Goal: Information Seeking & Learning: Learn about a topic

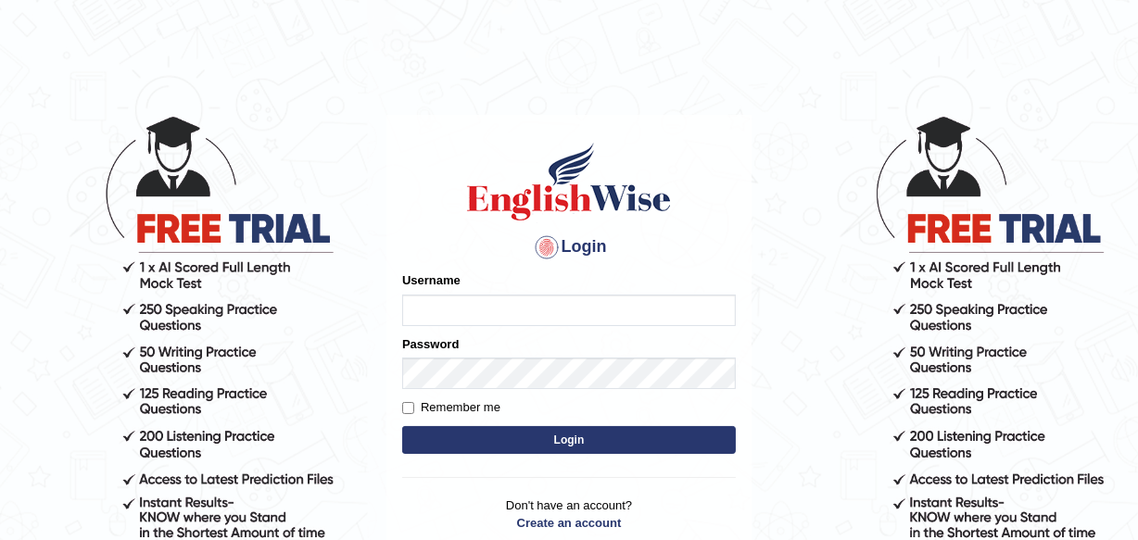
type input "Leena49"
click at [705, 436] on button "Login" at bounding box center [569, 440] width 334 height 28
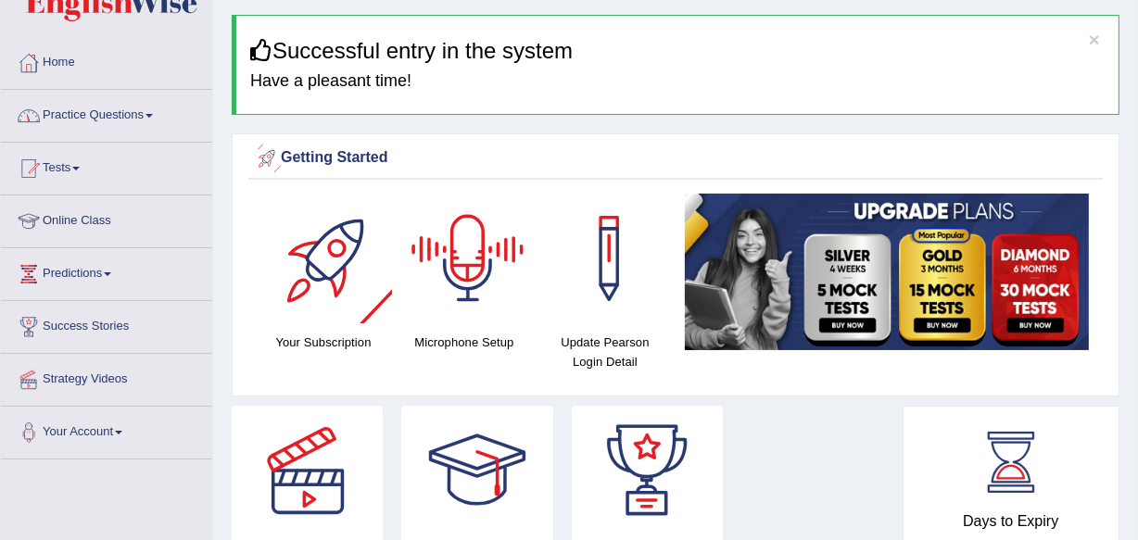
scroll to position [83, 0]
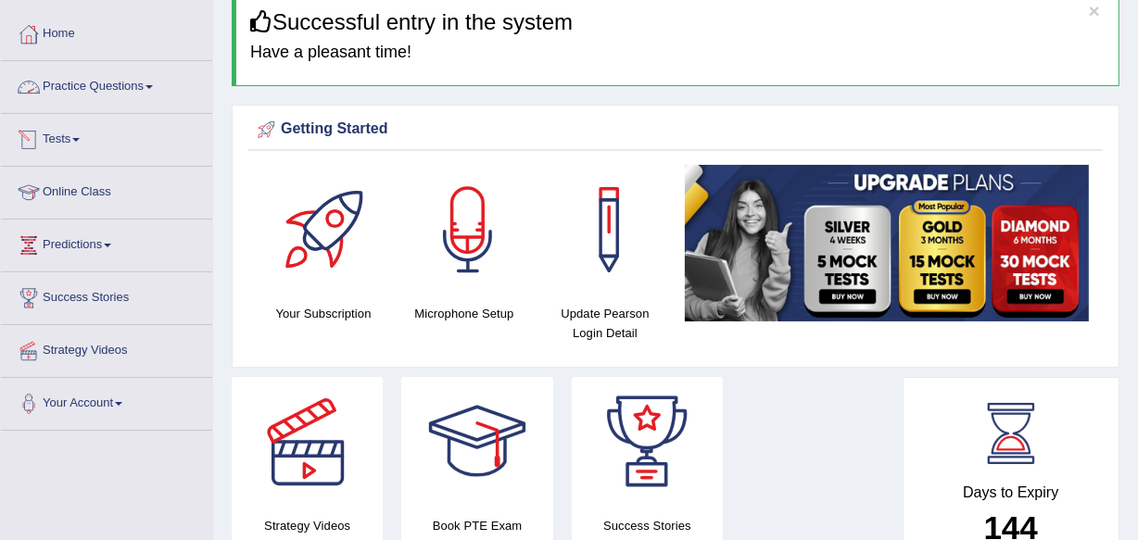
click at [146, 86] on link "Practice Questions" at bounding box center [106, 84] width 211 height 46
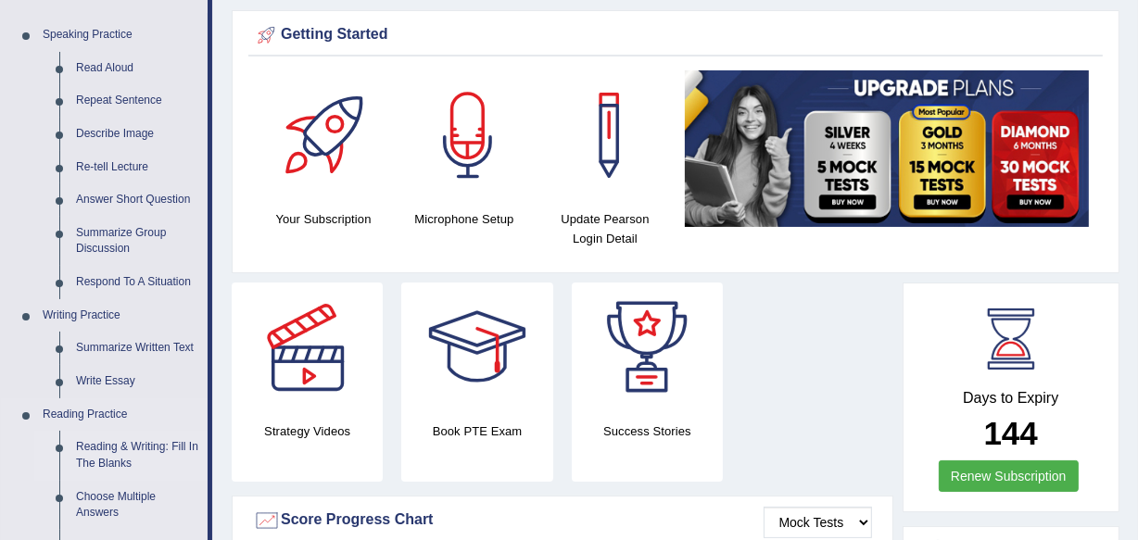
scroll to position [252, 0]
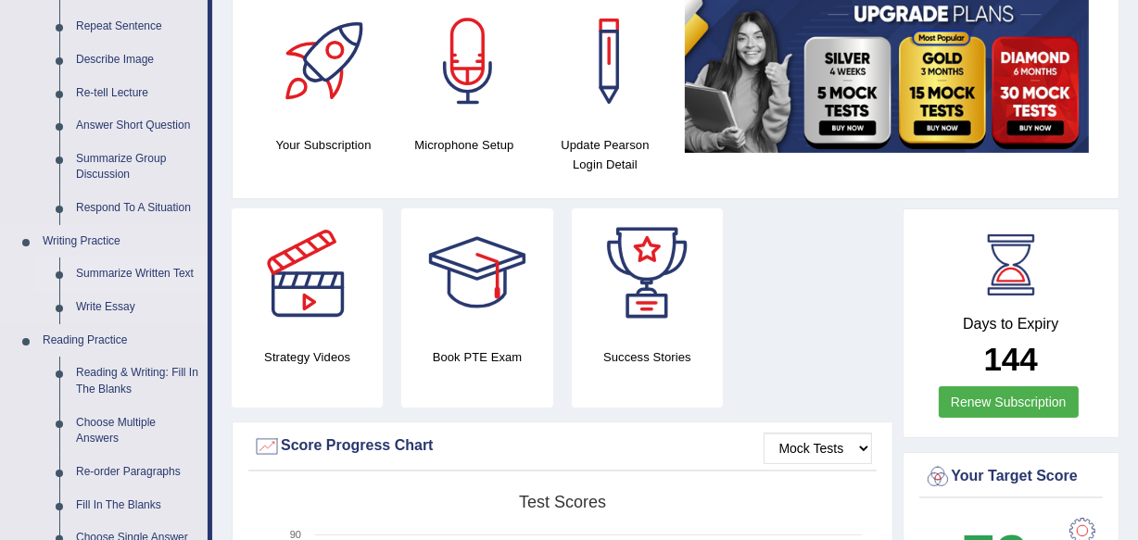
click at [142, 267] on link "Summarize Written Text" at bounding box center [138, 274] width 140 height 33
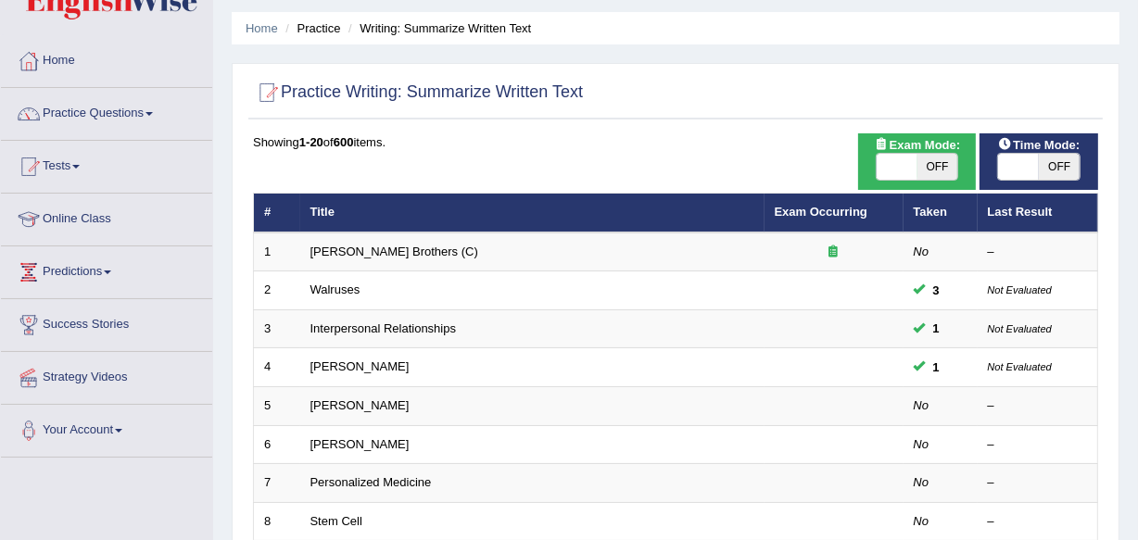
scroll to position [83, 0]
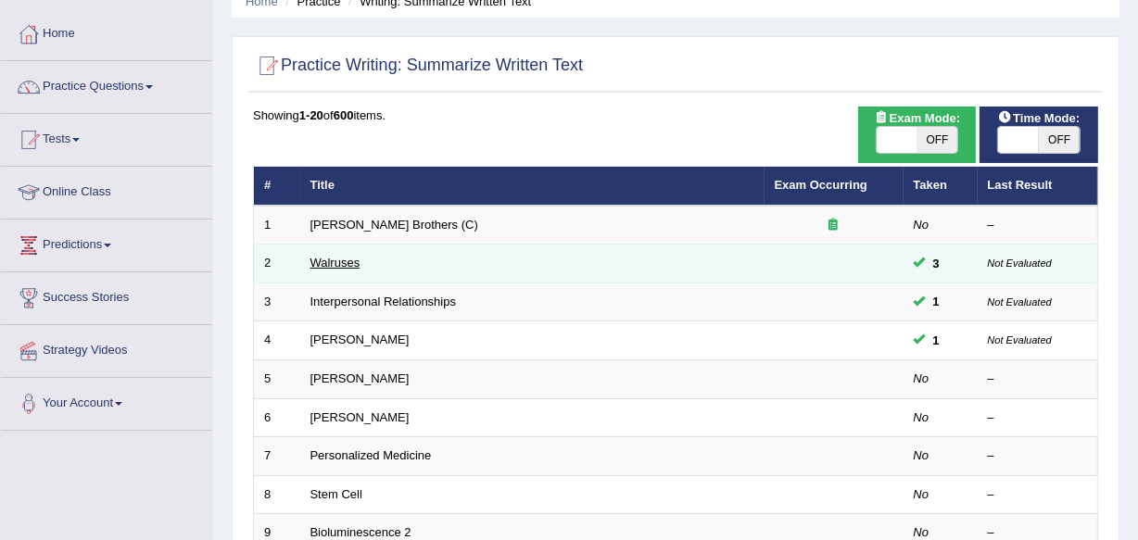
click at [329, 260] on link "Walruses" at bounding box center [335, 263] width 50 height 14
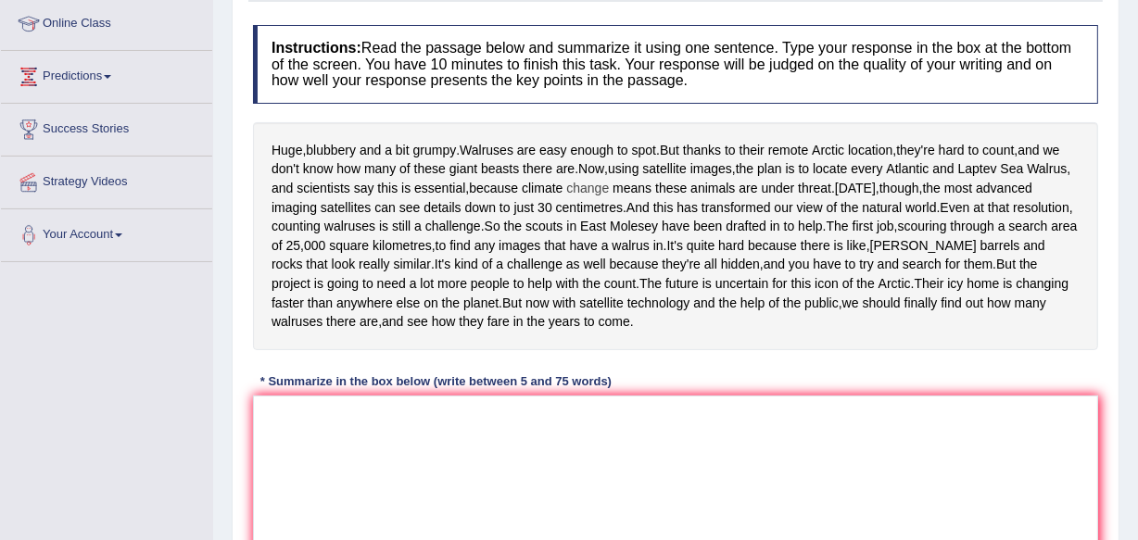
scroll to position [336, 0]
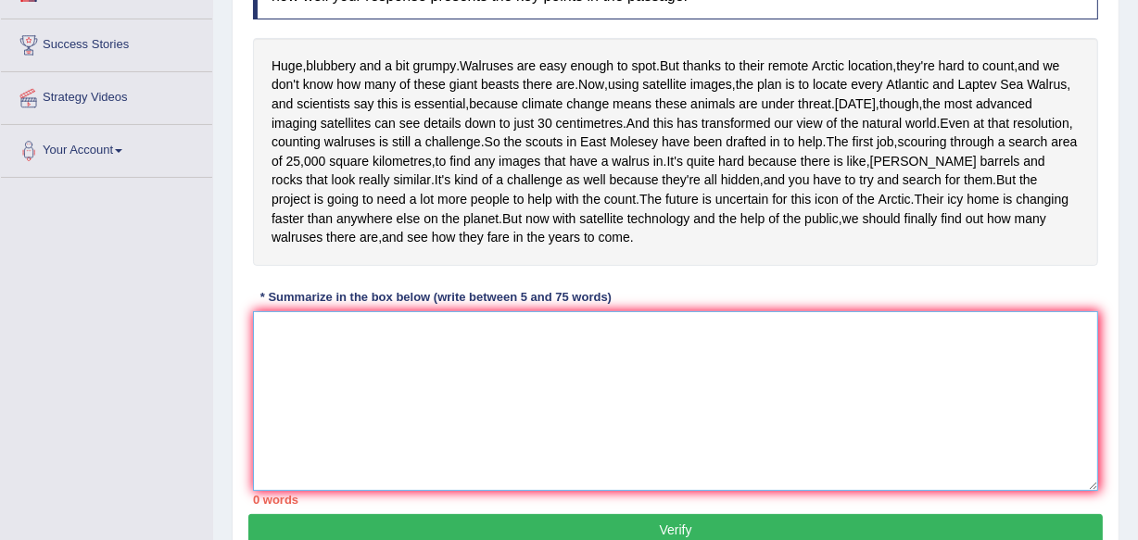
click at [461, 466] on textarea at bounding box center [675, 401] width 845 height 180
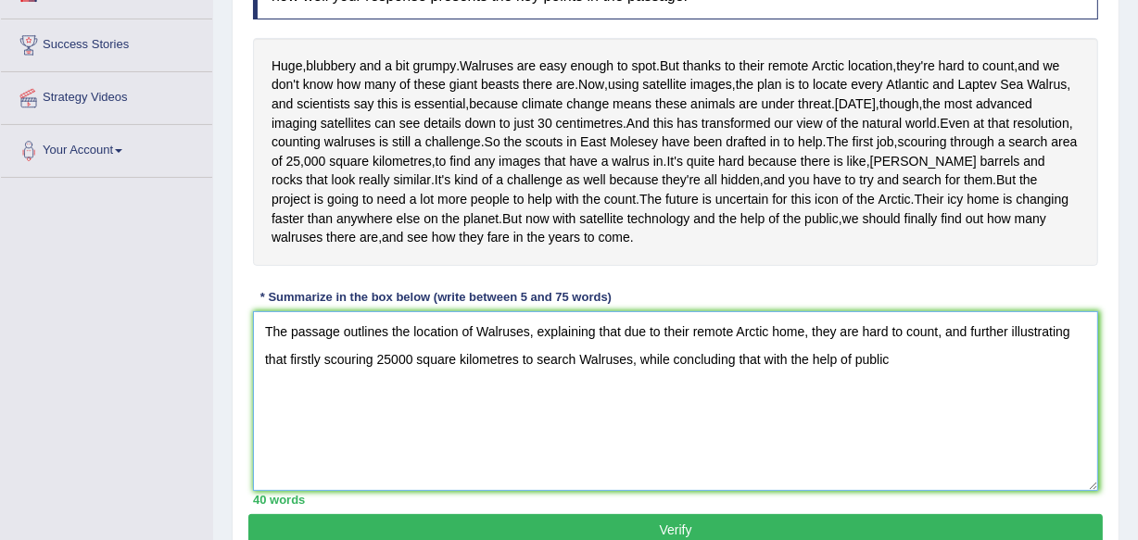
click at [910, 435] on textarea "The passage outlines the location of Walruses, explaining that due to their rem…" at bounding box center [675, 401] width 845 height 180
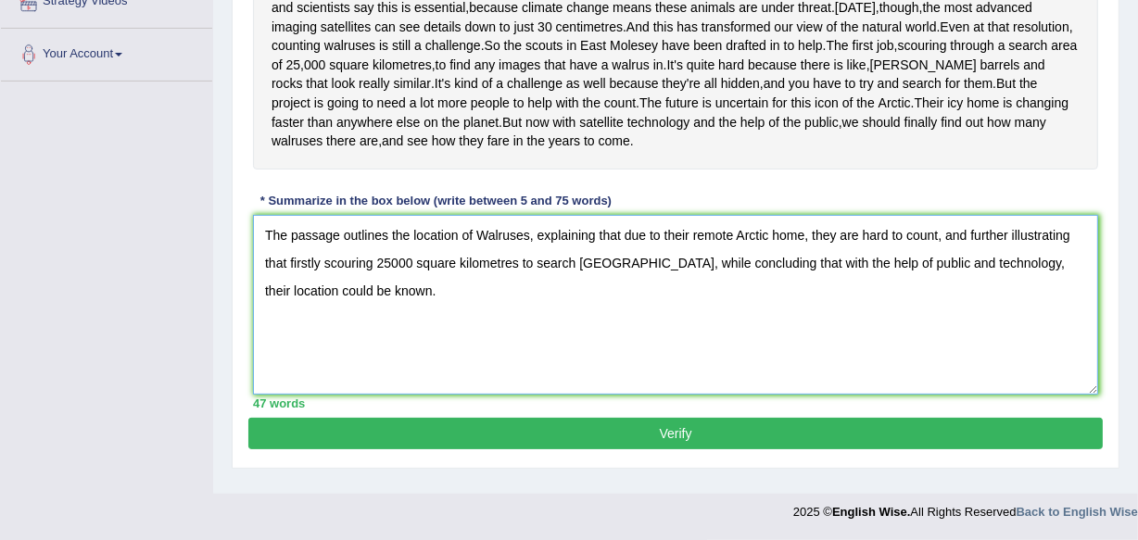
scroll to position [413, 0]
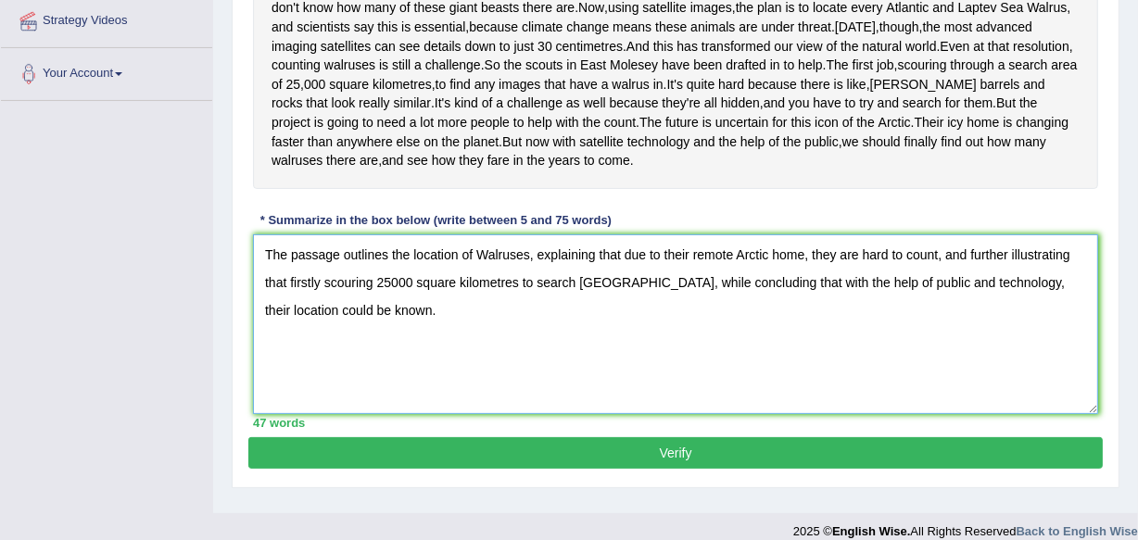
click at [637, 352] on textarea "The passage outlines the location of Walruses, explaining that due to their rem…" at bounding box center [675, 324] width 845 height 180
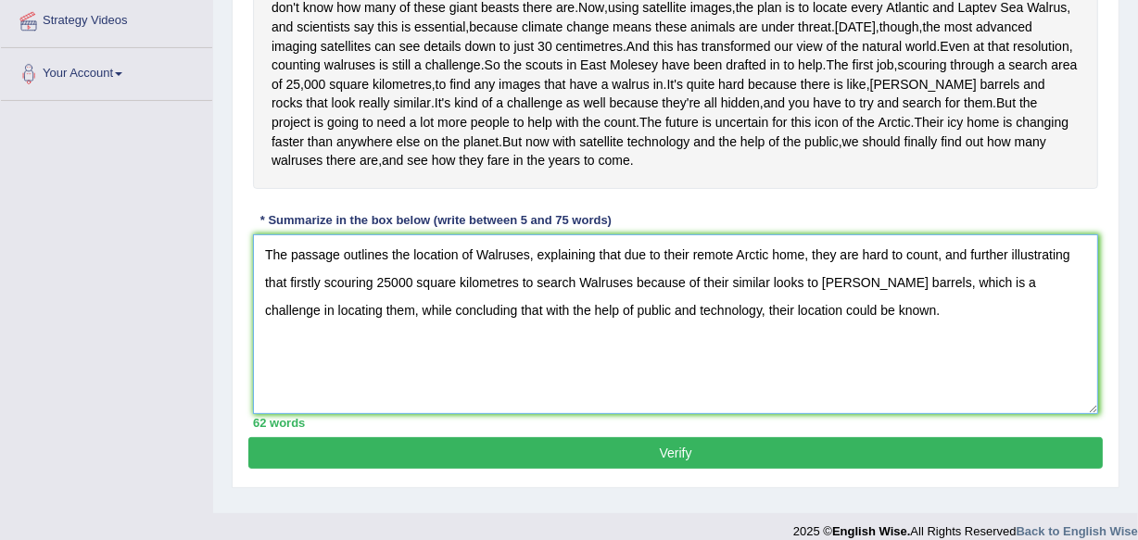
type textarea "The passage outlines the location of Walruses, explaining that due to their rem…"
click at [665, 469] on button "Verify" at bounding box center [675, 453] width 855 height 32
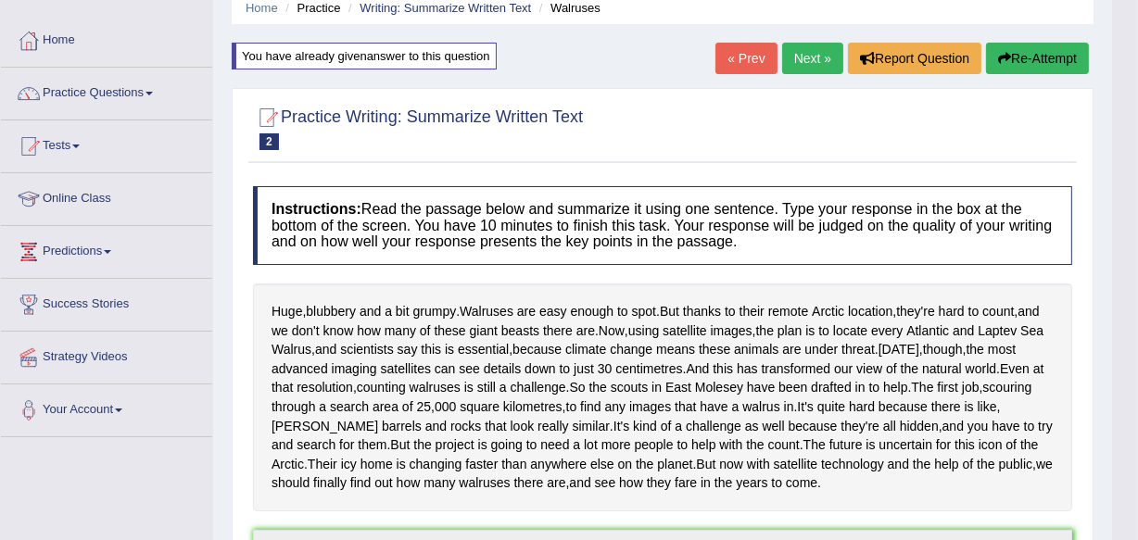
scroll to position [0, 0]
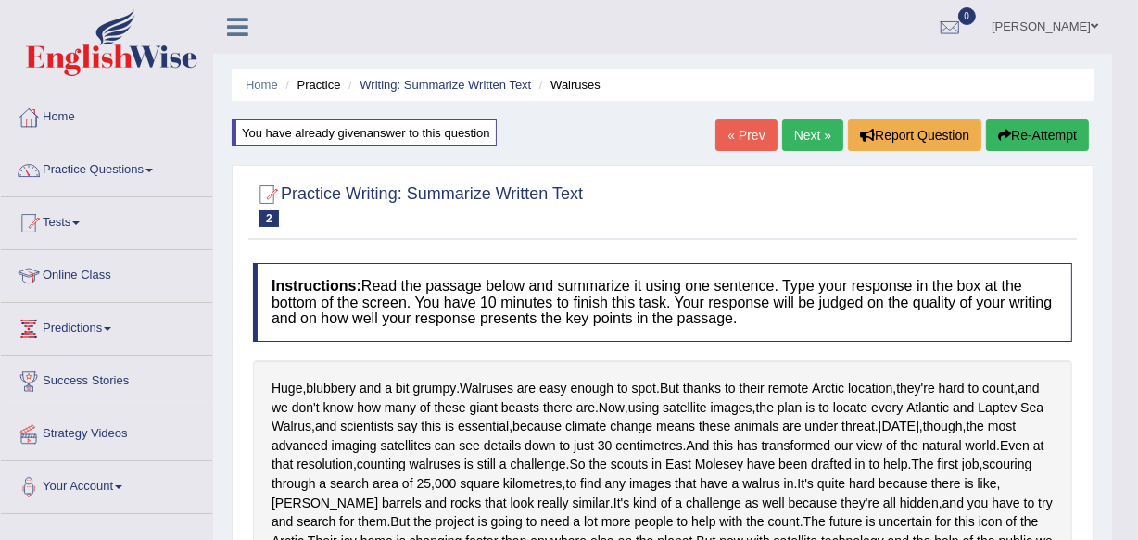
click at [1035, 135] on button "Re-Attempt" at bounding box center [1037, 136] width 103 height 32
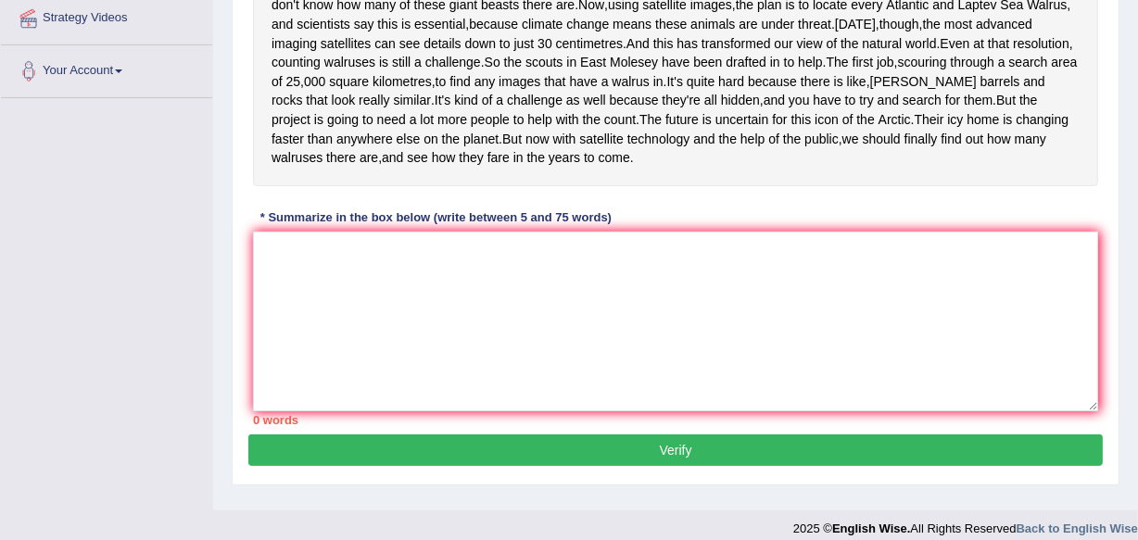
scroll to position [498, 0]
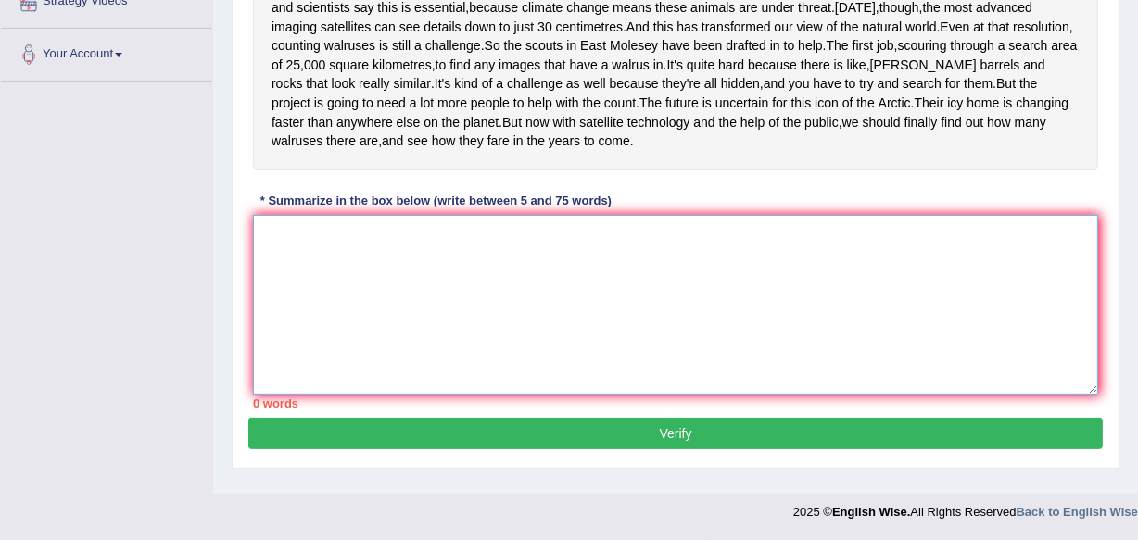
click at [469, 333] on textarea at bounding box center [675, 305] width 845 height 180
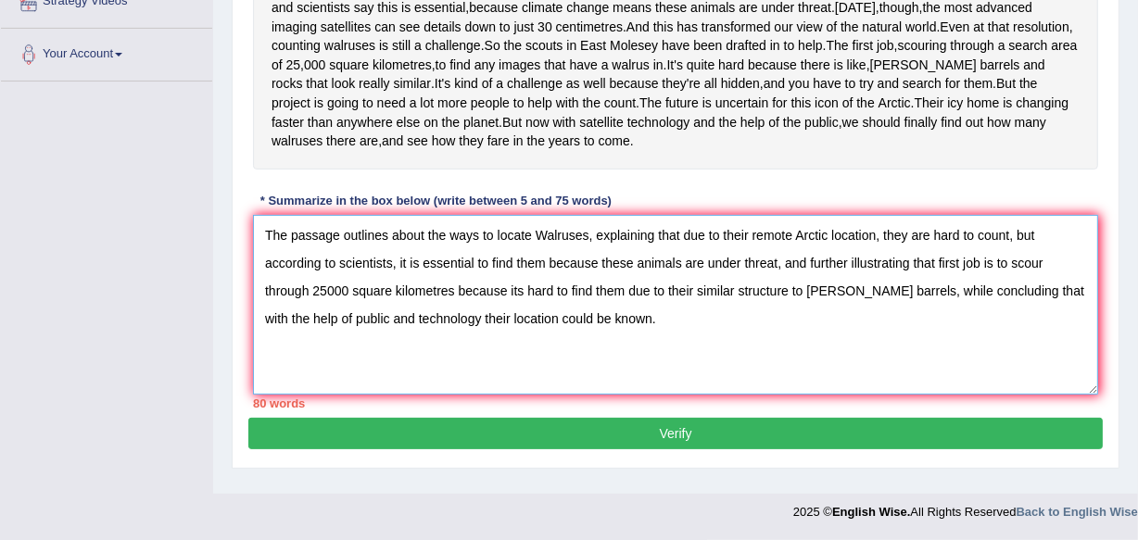
click at [531, 241] on textarea "The passage outlines about the ways to locate Walruses, explaining that due to …" at bounding box center [675, 305] width 845 height 180
click at [534, 244] on textarea "The passage outlines about the ways to locate Walruses, explaining that due to …" at bounding box center [675, 305] width 845 height 180
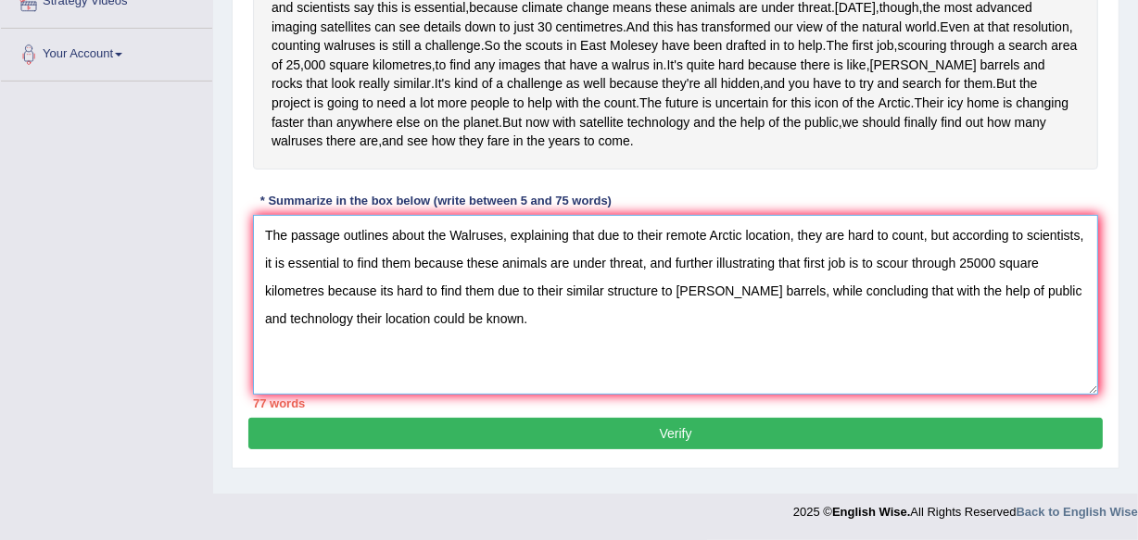
click at [741, 243] on textarea "The passage outlines about the Walruses, explaining that due to their remote Ar…" at bounding box center [675, 305] width 845 height 180
click at [752, 241] on textarea "The passage outlines about the Walruses, explaining that due to their remote Ar…" at bounding box center [675, 305] width 845 height 180
click at [743, 243] on textarea "The passage outlines about the Walruses, explaining that due to their remote Ar…" at bounding box center [675, 305] width 845 height 180
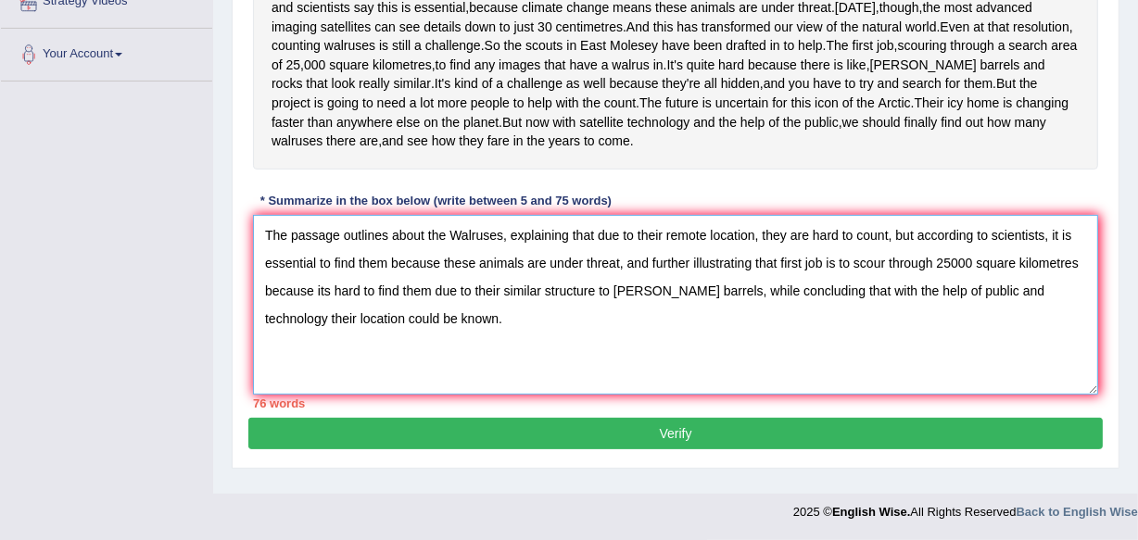
click at [521, 271] on textarea "The passage outlines about the Walruses, explaining that due to their remote lo…" at bounding box center [675, 305] width 845 height 180
click at [522, 271] on textarea "The passage outlines about the Walruses, explaining that due to their remote lo…" at bounding box center [675, 305] width 845 height 180
click at [523, 271] on textarea "The passage outlines about the Walruses, explaining that due to their remote lo…" at bounding box center [675, 305] width 845 height 180
click at [527, 272] on textarea "The passage outlines about the Walruses, explaining that due to their remote lo…" at bounding box center [675, 305] width 845 height 180
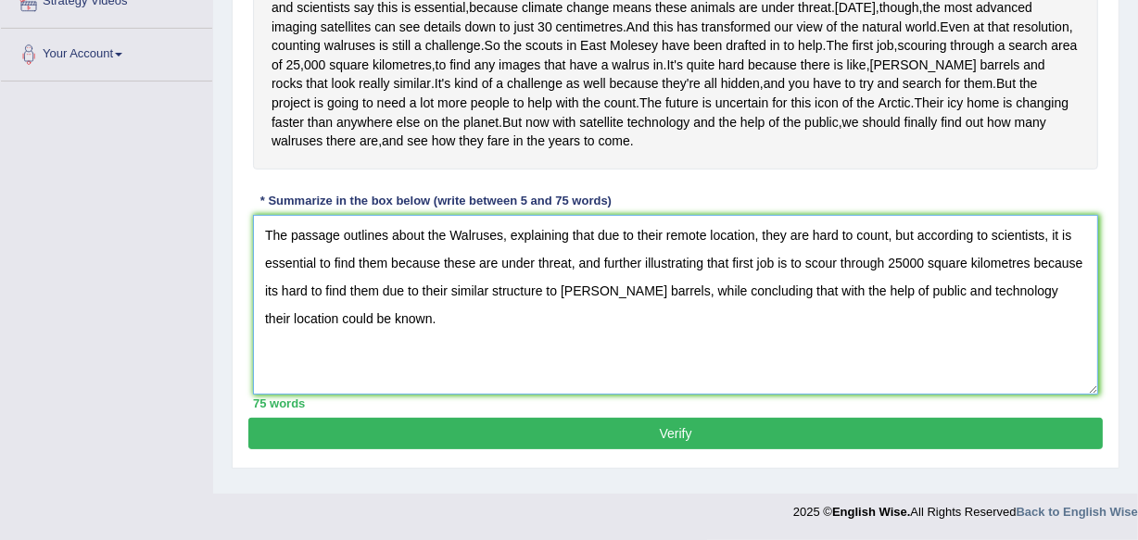
type textarea "The passage outlines about the Walruses, explaining that due to their remote lo…"
click at [602, 442] on button "Verify" at bounding box center [675, 434] width 855 height 32
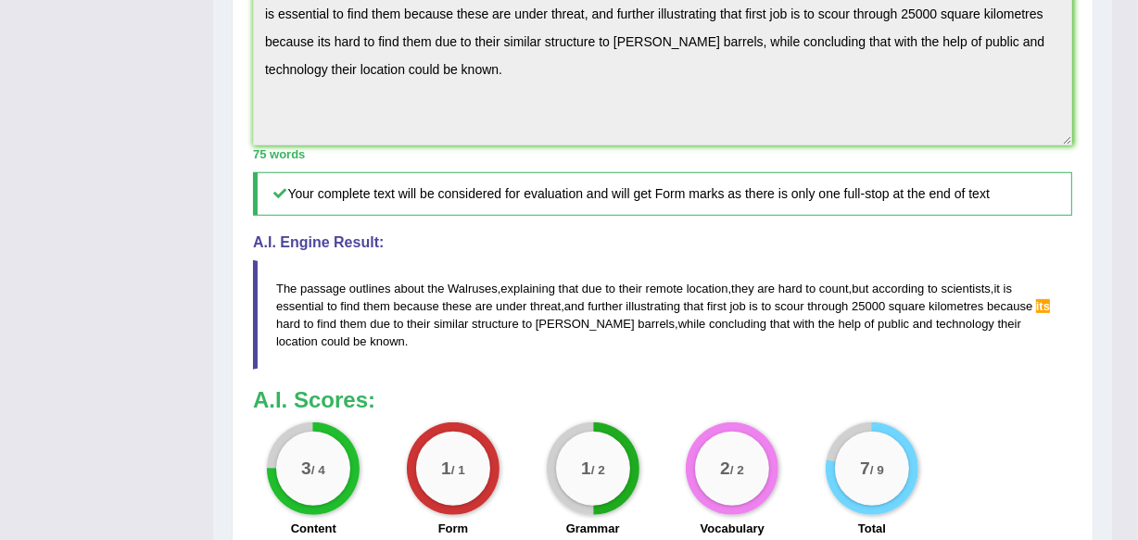
scroll to position [726, 0]
